Goal: Task Accomplishment & Management: Manage account settings

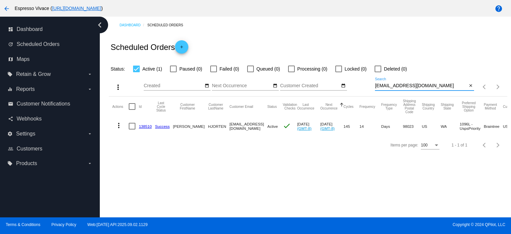
drag, startPoint x: 435, startPoint y: 86, endPoint x: 366, endPoint y: 85, distance: 68.5
click at [366, 85] on div "more_vert Sep Jan Feb Mar [DATE]" at bounding box center [308, 85] width 398 height 24
paste input "albertinaalvez11@g"
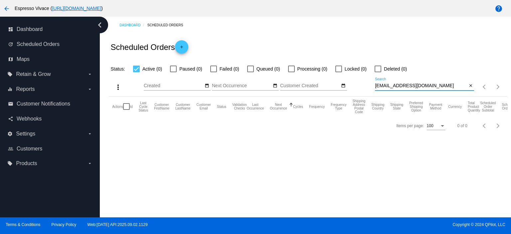
type input "[EMAIL_ADDRESS][DOMAIN_NAME]"
click at [173, 68] on div at bounding box center [173, 69] width 7 height 7
click at [173, 72] on input "Paused (0)" at bounding box center [173, 72] width 0 height 0
checkbox input "true"
click at [381, 66] on label "Deleted (0)" at bounding box center [391, 69] width 32 height 8
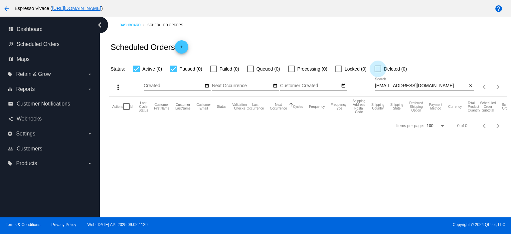
click at [378, 72] on input "Deleted (0)" at bounding box center [378, 72] width 0 height 0
checkbox input "true"
drag, startPoint x: 438, startPoint y: 86, endPoint x: 342, endPoint y: 89, distance: 96.5
click at [342, 90] on div "more_vert Sep Jan Feb Mar [DATE]" at bounding box center [308, 85] width 398 height 24
paste input "d.cha03"
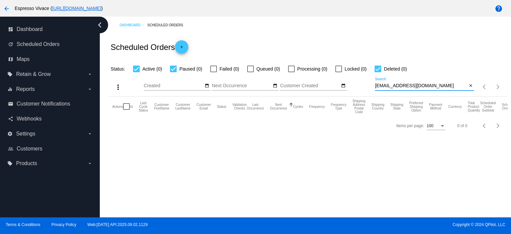
drag, startPoint x: 359, startPoint y: 80, endPoint x: 335, endPoint y: 77, distance: 23.6
click at [336, 77] on div "more_vert Sep Jan Feb Mar [DATE]" at bounding box center [308, 85] width 398 height 24
paste input "wheeldonstanley"
drag, startPoint x: 450, startPoint y: 84, endPoint x: 311, endPoint y: 76, distance: 138.6
click at [311, 76] on div "more_vert Sep Jan Feb Mar [DATE]" at bounding box center [308, 85] width 398 height 24
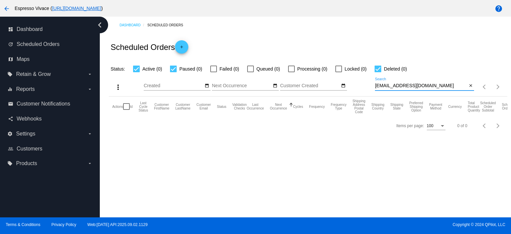
paste input "corporatecolor"
type input "[EMAIL_ADDRESS][DOMAIN_NAME]"
click at [209, 69] on mat-checkbox "Failed (0)" at bounding box center [220, 69] width 37 height 8
click at [211, 69] on div at bounding box center [213, 69] width 7 height 7
click at [213, 72] on input "Failed (0)" at bounding box center [213, 72] width 0 height 0
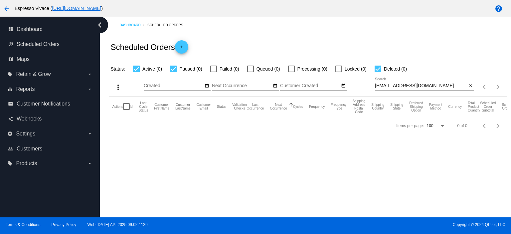
checkbox input "true"
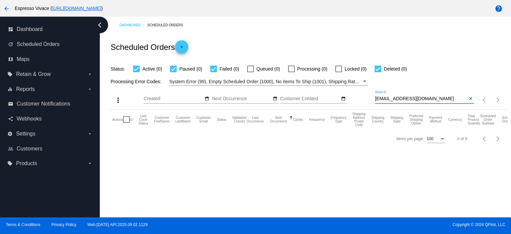
drag, startPoint x: 437, startPoint y: 98, endPoint x: 350, endPoint y: 97, distance: 87.2
click at [350, 97] on div "more_vert Sep Jan Feb Mar [DATE]" at bounding box center [308, 98] width 398 height 24
paste input "k447125jdjd86"
drag, startPoint x: 442, startPoint y: 98, endPoint x: 330, endPoint y: 95, distance: 112.1
click at [329, 95] on div "more_vert Sep Jan Feb Mar [DATE]" at bounding box center [308, 98] width 398 height 24
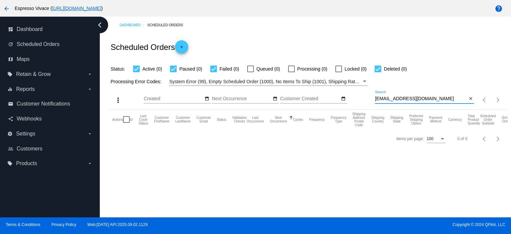
paste input "[EMAIL_ADDRESS][DOMAIN_NAME]"
drag, startPoint x: 436, startPoint y: 98, endPoint x: 348, endPoint y: 97, distance: 88.8
click at [348, 97] on div "more_vert Sep Jan Feb Mar [DATE]" at bounding box center [308, 98] width 398 height 24
paste input "[EMAIL_ADDRESS][DOMAIN_NAME]"
drag, startPoint x: 450, startPoint y: 97, endPoint x: 325, endPoint y: 94, distance: 124.8
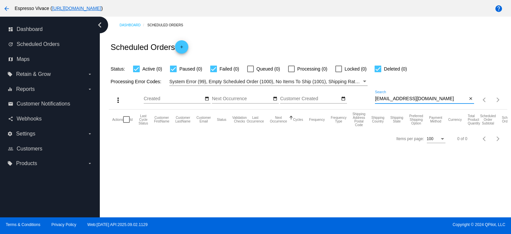
click at [326, 94] on div "more_vert Sep Jan Feb Mar [DATE]" at bounding box center [308, 98] width 398 height 24
paste input "morganbelling03"
drag, startPoint x: 450, startPoint y: 100, endPoint x: 331, endPoint y: 90, distance: 118.9
click at [332, 90] on div "more_vert Sep Jan Feb Mar [DATE]" at bounding box center [308, 98] width 398 height 24
paste input "xzhengtong371"
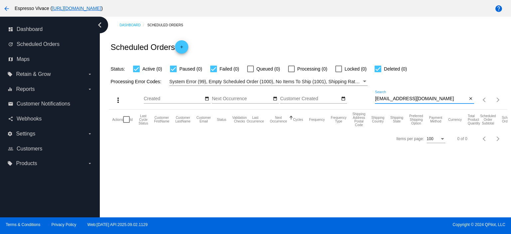
drag, startPoint x: 437, startPoint y: 97, endPoint x: 369, endPoint y: 97, distance: 68.9
click at [368, 97] on div "more_vert Sep Jan Feb Mar [DATE]" at bounding box center [308, 98] width 398 height 24
paste input "isaiah.[PERSON_NAME]"
drag, startPoint x: 434, startPoint y: 97, endPoint x: 341, endPoint y: 96, distance: 92.5
click at [341, 96] on div "more_vert Sep Jan Feb Mar [DATE]" at bounding box center [308, 98] width 398 height 24
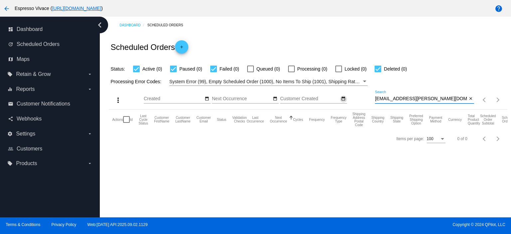
paste input "benpulli927"
drag, startPoint x: 399, startPoint y: 100, endPoint x: 336, endPoint y: 102, distance: 62.9
click at [337, 102] on div "more_vert Sep Jan Feb Mar [DATE]" at bounding box center [308, 98] width 398 height 24
paste input "Dantera.grill"
type input "[EMAIL_ADDRESS][DOMAIN_NAME]"
